Goal: Navigation & Orientation: Find specific page/section

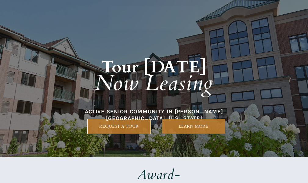
click at [164, 112] on h1 "Tour [DATE] Now Leasing" at bounding box center [155, 69] width 262 height 89
click at [164, 110] on h1 "Tour [DATE] Now Leasing" at bounding box center [155, 69] width 262 height 89
click at [202, 88] on em "Now Leasing" at bounding box center [154, 83] width 118 height 30
click at [138, 93] on em "Now Leasing" at bounding box center [154, 83] width 118 height 30
click at [144, 110] on h1 "Tour [DATE] Now Leasing" at bounding box center [155, 69] width 262 height 89
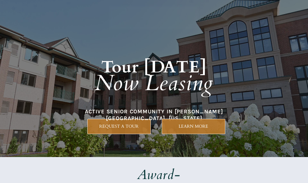
click at [180, 81] on em "Now Leasing" at bounding box center [154, 83] width 118 height 30
click at [131, 83] on em "Now Leasing" at bounding box center [154, 83] width 118 height 30
click at [141, 84] on em "Now Leasing" at bounding box center [154, 83] width 118 height 30
click at [138, 70] on em "Now Leasing" at bounding box center [154, 83] width 118 height 30
click at [169, 92] on em "Now Leasing" at bounding box center [154, 83] width 118 height 30
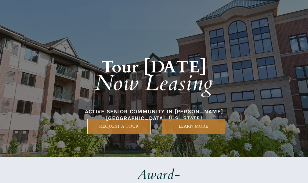
click at [226, 128] on div at bounding box center [154, 78] width 287 height 157
click at [154, 103] on h1 "Tour [DATE] Now Leasing" at bounding box center [155, 69] width 262 height 89
click at [128, 74] on em "Now Leasing" at bounding box center [154, 83] width 118 height 30
click at [160, 68] on strong "Tour [DATE]" at bounding box center [155, 67] width 106 height 23
click at [175, 92] on em "Now Leasing" at bounding box center [154, 83] width 118 height 30
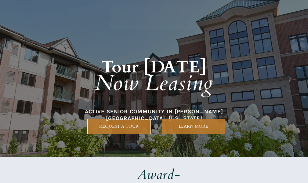
click at [70, 96] on h1 "Tour [DATE] Now Leasing" at bounding box center [155, 69] width 262 height 89
click at [194, 99] on h1 "Tour [DATE] Now Leasing" at bounding box center [155, 69] width 262 height 89
click at [121, 82] on em "Now Leasing" at bounding box center [154, 83] width 118 height 30
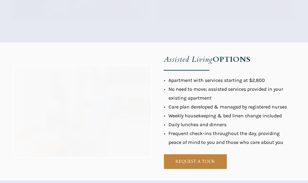
scroll to position [581, 0]
